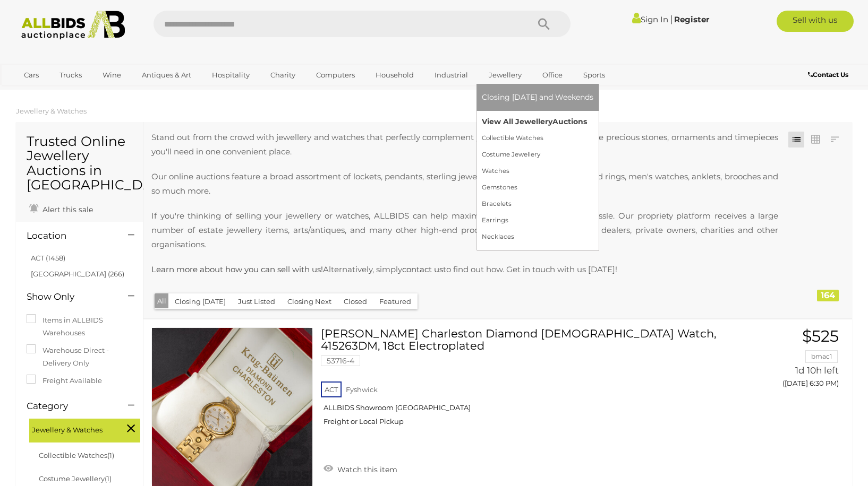
click at [503, 118] on link "View All Jewellery Auctions" at bounding box center [538, 122] width 112 height 16
click at [507, 190] on link "Gemstones" at bounding box center [538, 187] width 112 height 16
